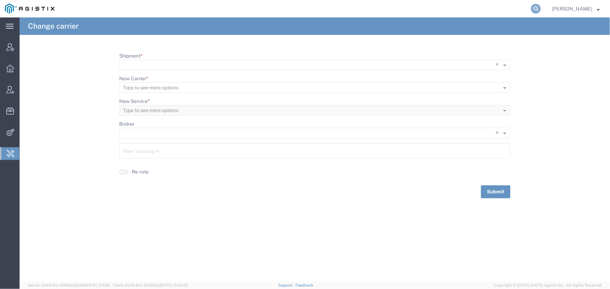
click at [532, 7] on icon at bounding box center [536, 9] width 10 height 10
type input "4713166"
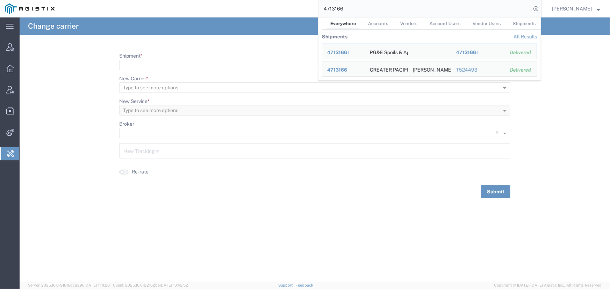
click at [570, 12] on span "[PERSON_NAME]" at bounding box center [572, 9] width 40 height 8
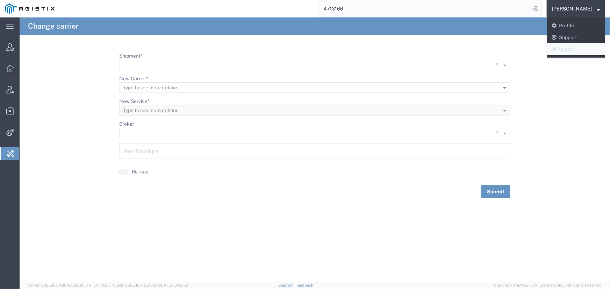
click at [570, 47] on link "Logout" at bounding box center [576, 49] width 58 height 12
